Goal: Task Accomplishment & Management: Complete application form

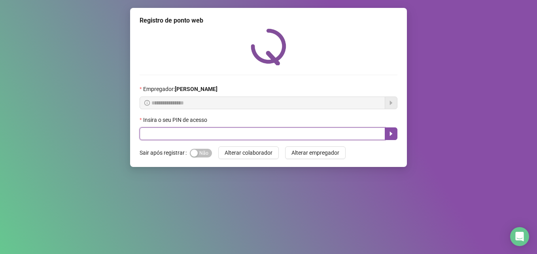
click at [265, 134] on input "text" at bounding box center [263, 133] width 246 height 13
type input "*****"
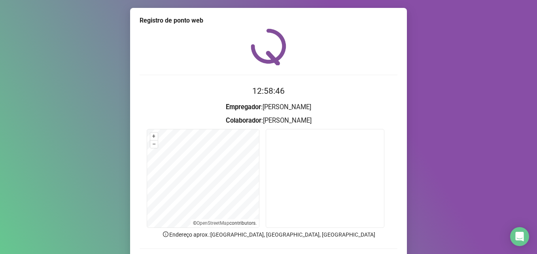
scroll to position [40, 0]
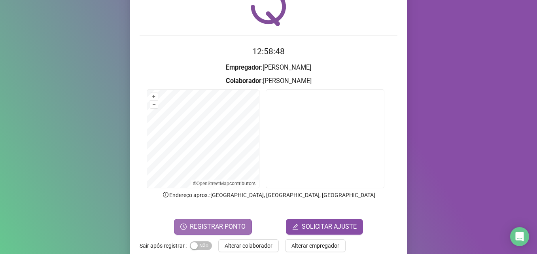
click at [235, 223] on span "REGISTRAR PONTO" at bounding box center [218, 226] width 56 height 9
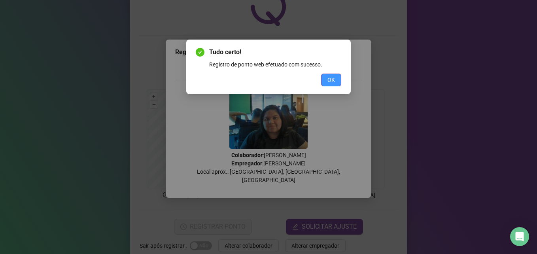
click at [332, 75] on button "OK" at bounding box center [331, 80] width 20 height 13
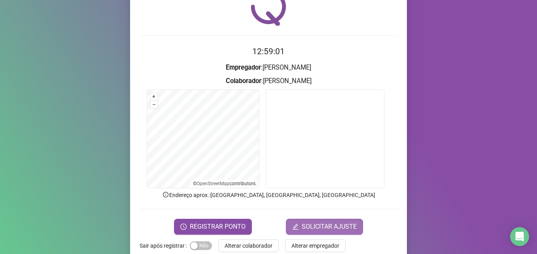
click at [321, 228] on span "SOLICITAR AJUSTE" at bounding box center [329, 226] width 55 height 9
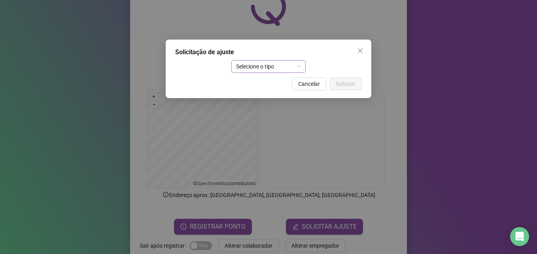
click at [282, 62] on span "Selecione o tipo" at bounding box center [268, 66] width 65 height 12
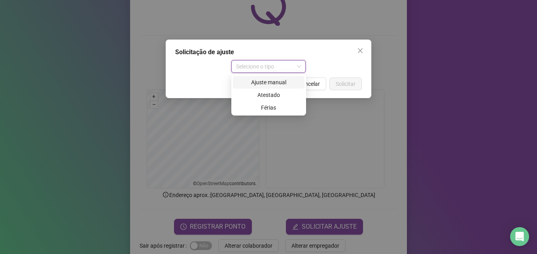
click at [269, 87] on div "Ajuste manual" at bounding box center [269, 82] width 72 height 13
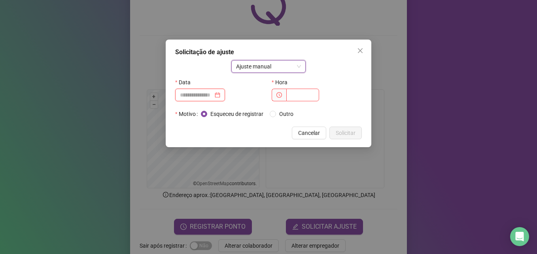
click at [213, 98] on input at bounding box center [196, 95] width 33 height 9
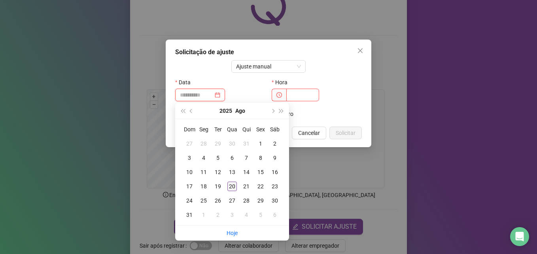
type input "**********"
click at [233, 188] on div "20" at bounding box center [231, 185] width 9 height 9
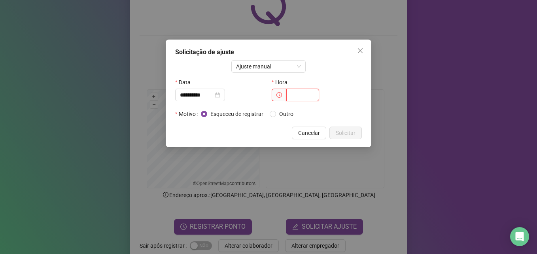
click at [309, 98] on input "text" at bounding box center [302, 95] width 33 height 13
type input "*****"
click at [343, 131] on span "Solicitar" at bounding box center [346, 133] width 20 height 9
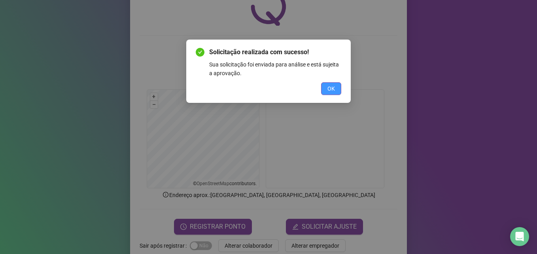
click at [333, 89] on span "OK" at bounding box center [331, 88] width 8 height 9
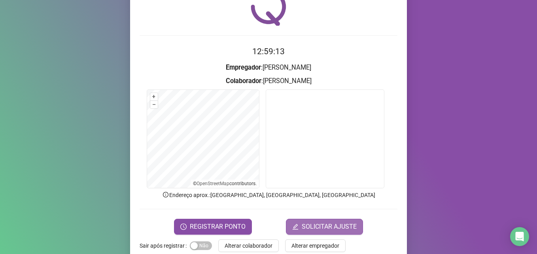
click at [332, 231] on span "SOLICITAR AJUSTE" at bounding box center [329, 226] width 55 height 9
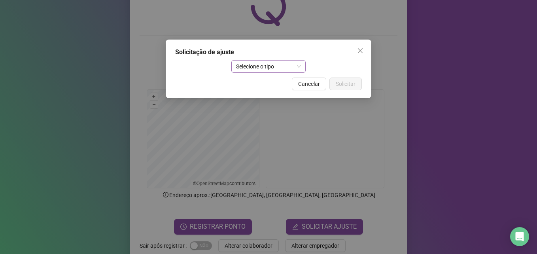
drag, startPoint x: 268, startPoint y: 68, endPoint x: 274, endPoint y: 64, distance: 7.3
click at [268, 66] on span "Selecione o tipo" at bounding box center [268, 66] width 65 height 12
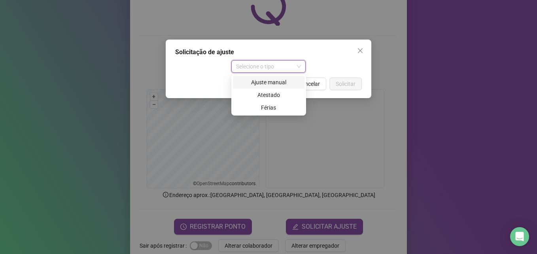
click at [268, 85] on div "Ajuste manual" at bounding box center [269, 82] width 62 height 9
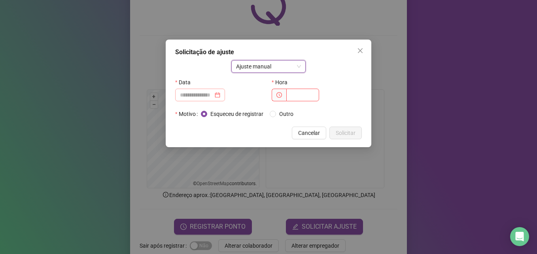
click at [213, 90] on div at bounding box center [200, 95] width 50 height 13
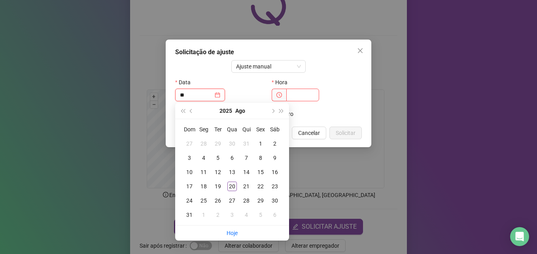
type input "*"
type input "**********"
click at [232, 185] on div "20" at bounding box center [231, 185] width 9 height 9
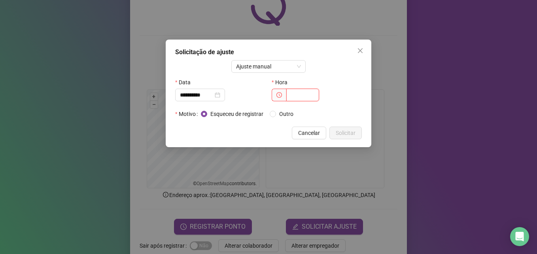
click at [297, 94] on input "text" at bounding box center [302, 95] width 33 height 13
type input "*****"
click at [345, 132] on span "Solicitar" at bounding box center [346, 133] width 20 height 9
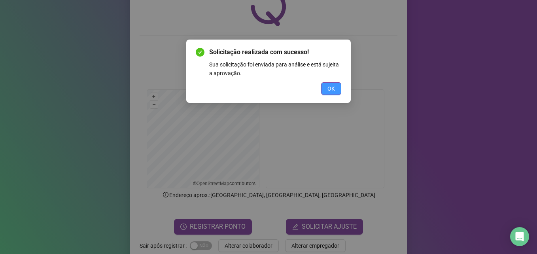
click at [329, 86] on span "OK" at bounding box center [331, 88] width 8 height 9
